Goal: Information Seeking & Learning: Learn about a topic

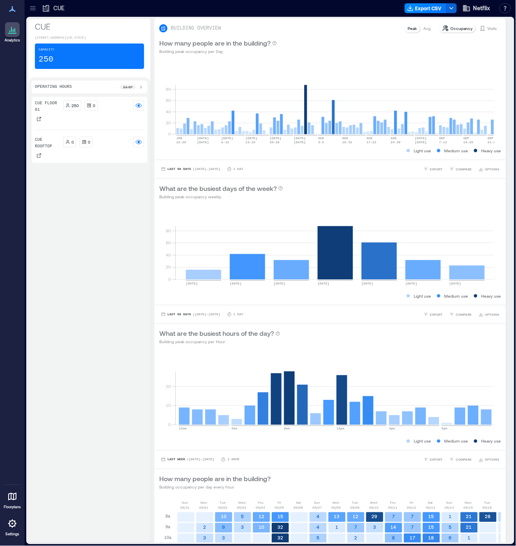
click at [36, 6] on icon at bounding box center [33, 8] width 8 height 8
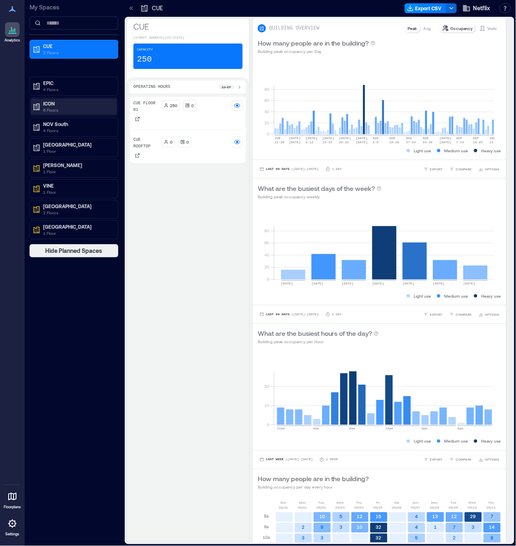
click at [52, 110] on p "6 Floors" at bounding box center [77, 110] width 69 height 7
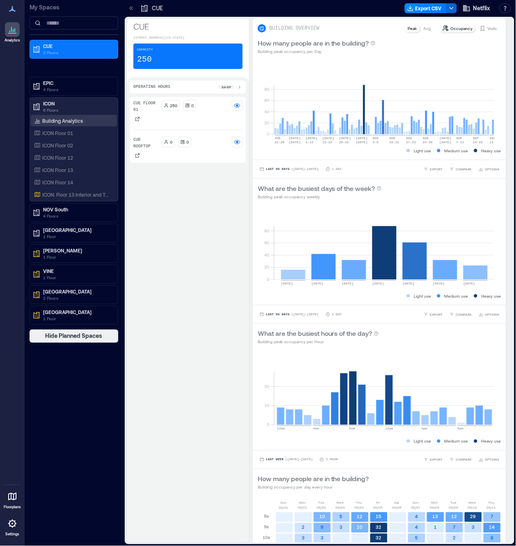
click at [68, 120] on p "Building Analytics" at bounding box center [62, 120] width 41 height 7
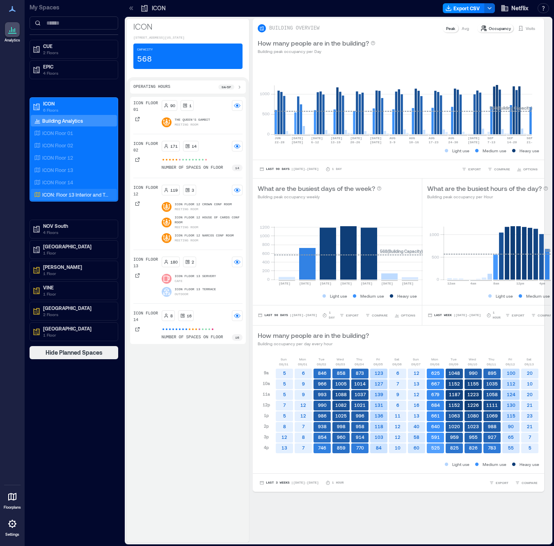
click at [70, 195] on p "ICON: Floor 13 Interior and Terrace Combined" at bounding box center [76, 194] width 68 height 7
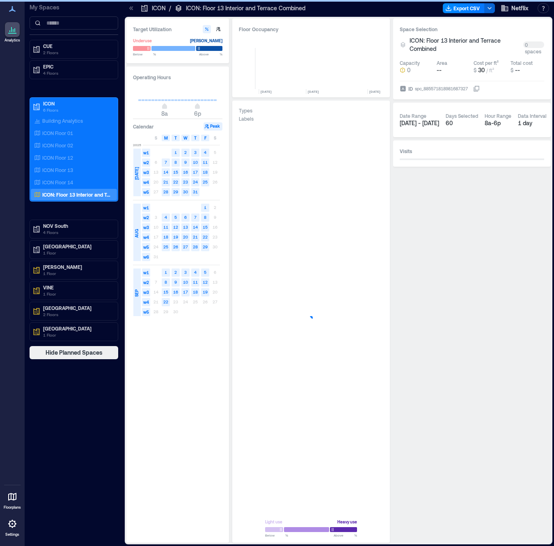
scroll to position [0, 3255]
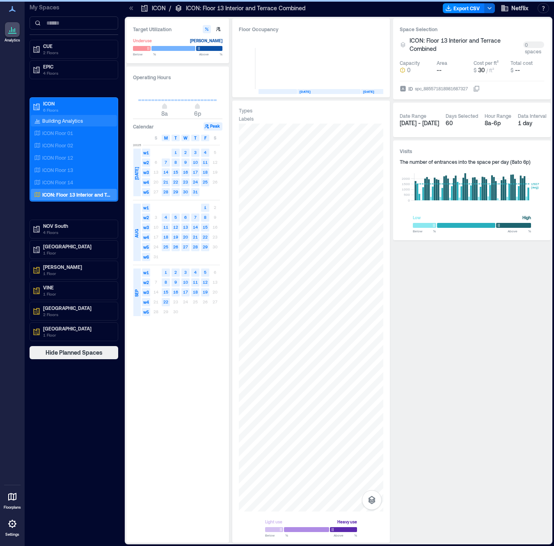
click at [57, 116] on div "Building Analytics" at bounding box center [58, 120] width 52 height 8
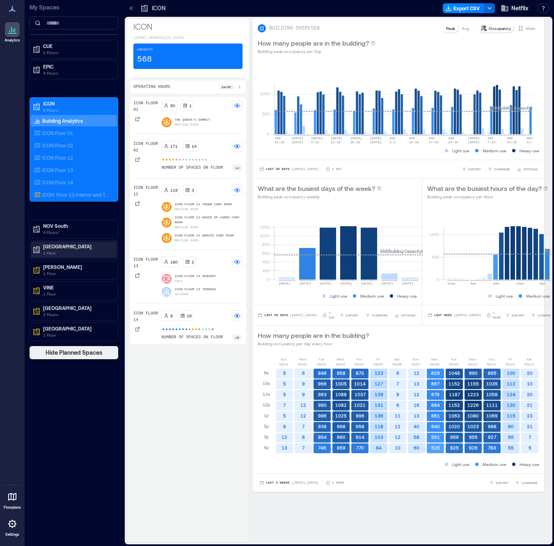
click at [97, 250] on p "1 Floor" at bounding box center [77, 252] width 69 height 7
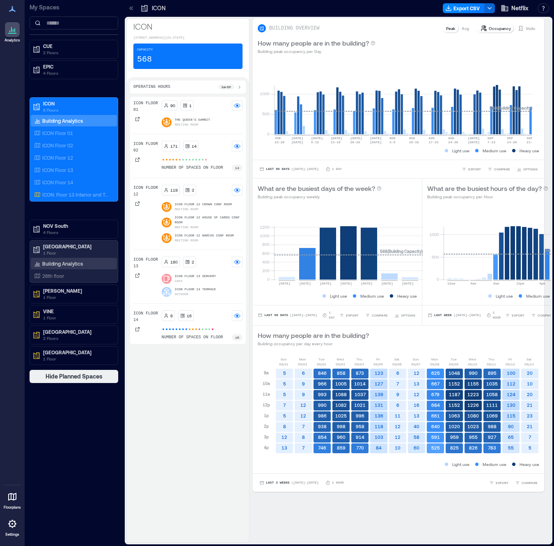
click at [93, 261] on div "Building Analytics" at bounding box center [74, 263] width 86 height 11
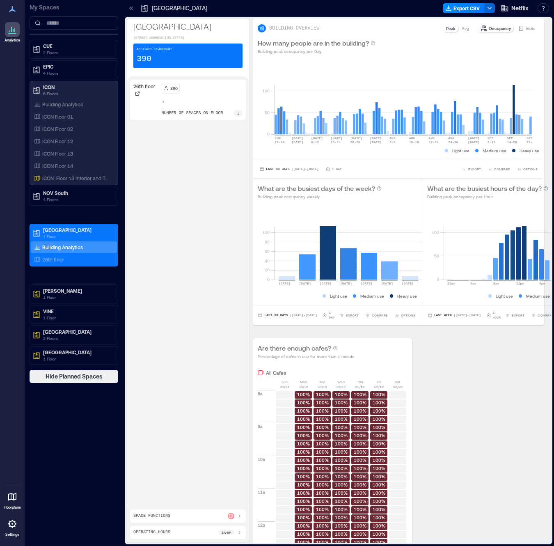
click at [9, 10] on icon at bounding box center [12, 9] width 10 height 10
click at [11, 13] on icon at bounding box center [12, 9] width 10 height 10
click at [99, 377] on span "Hide Planned Spaces" at bounding box center [74, 376] width 57 height 8
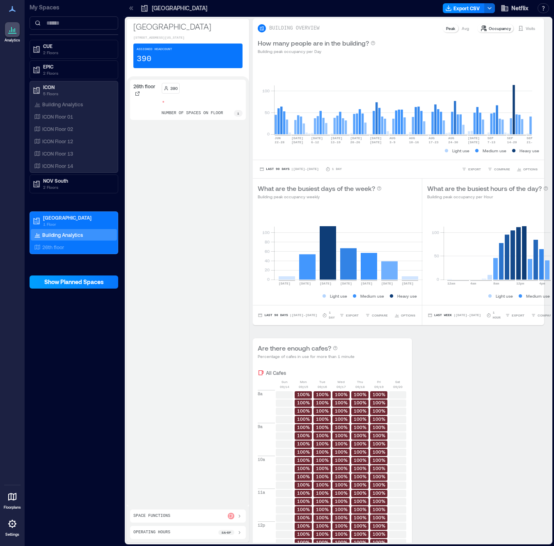
click at [59, 283] on span "Show Planned Spaces" at bounding box center [73, 282] width 59 height 8
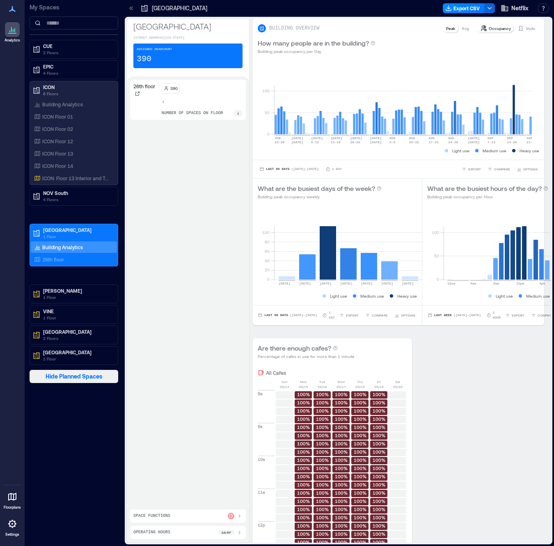
click at [70, 379] on span "Hide Planned Spaces" at bounding box center [74, 376] width 57 height 8
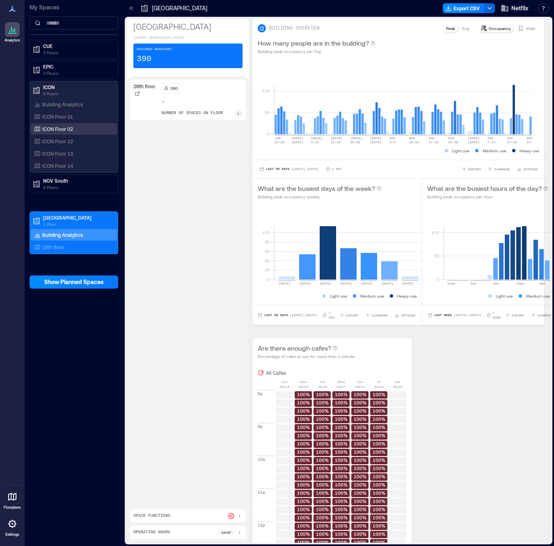
click at [79, 128] on div "ICON Floor 02" at bounding box center [72, 129] width 80 height 8
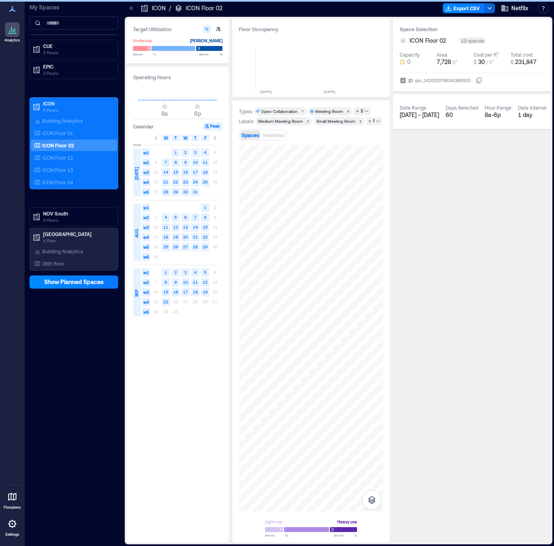
scroll to position [0, 275]
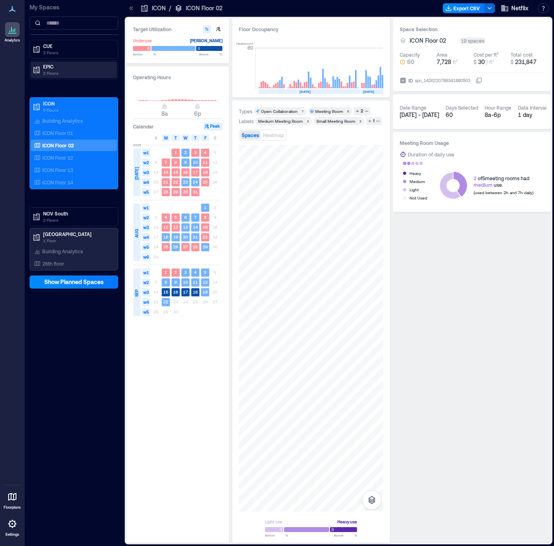
click at [52, 63] on p "EPIC" at bounding box center [77, 66] width 69 height 7
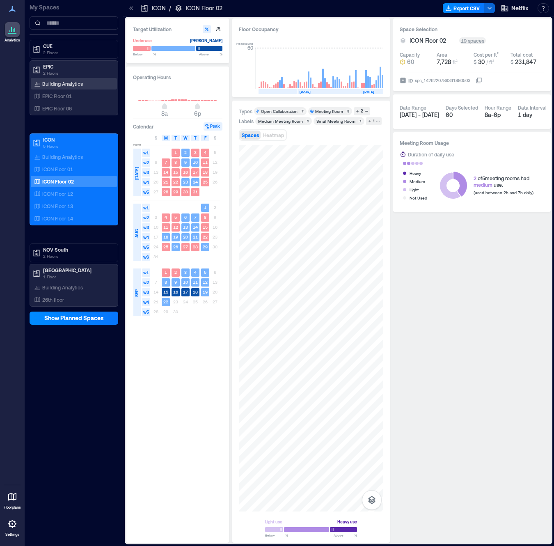
click at [61, 87] on div "Building Analytics" at bounding box center [58, 84] width 52 height 8
